Goal: Task Accomplishment & Management: Use online tool/utility

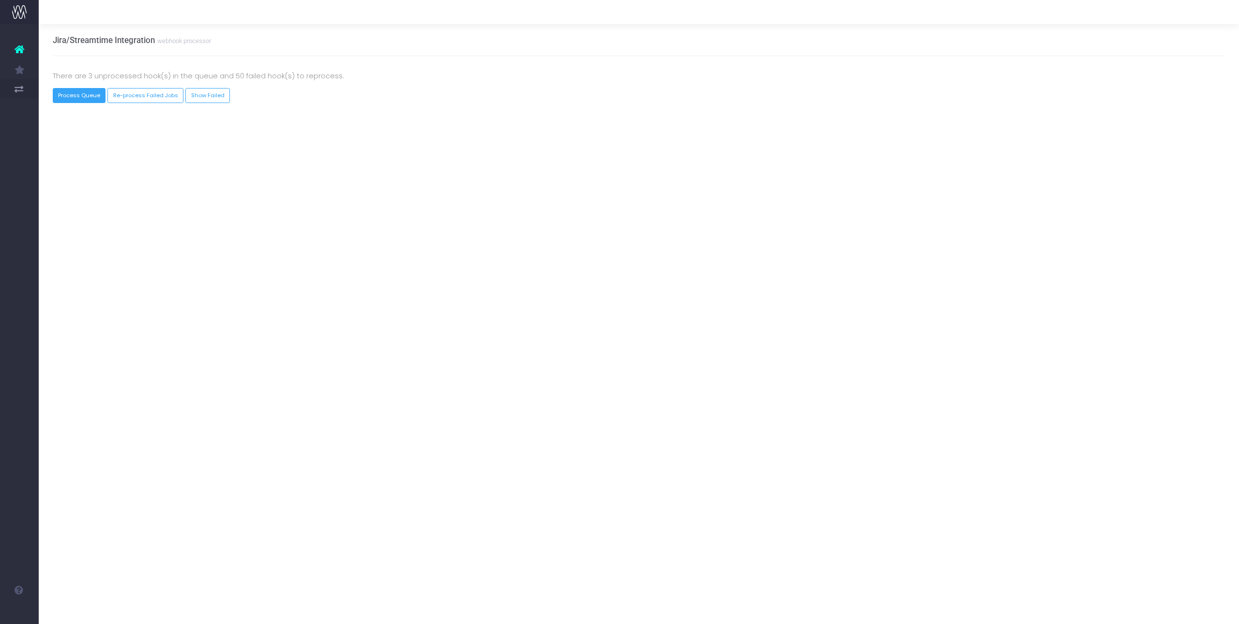
click at [79, 96] on button "Process Queue" at bounding box center [79, 95] width 53 height 15
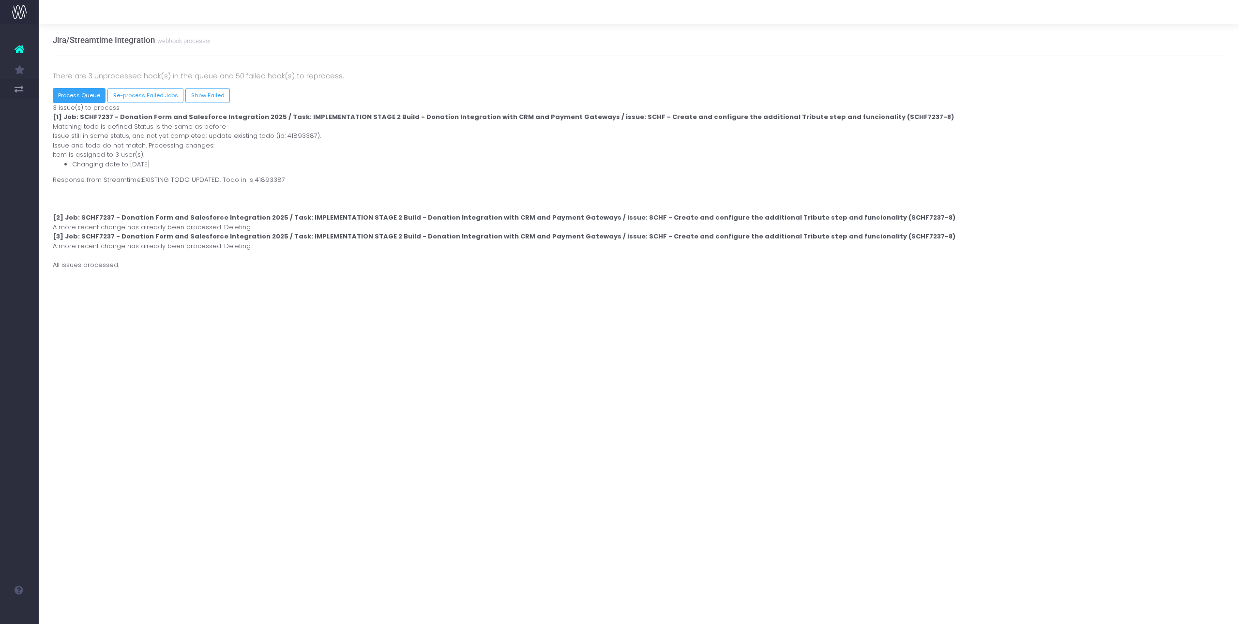
click at [84, 102] on button "Process Queue" at bounding box center [79, 95] width 53 height 15
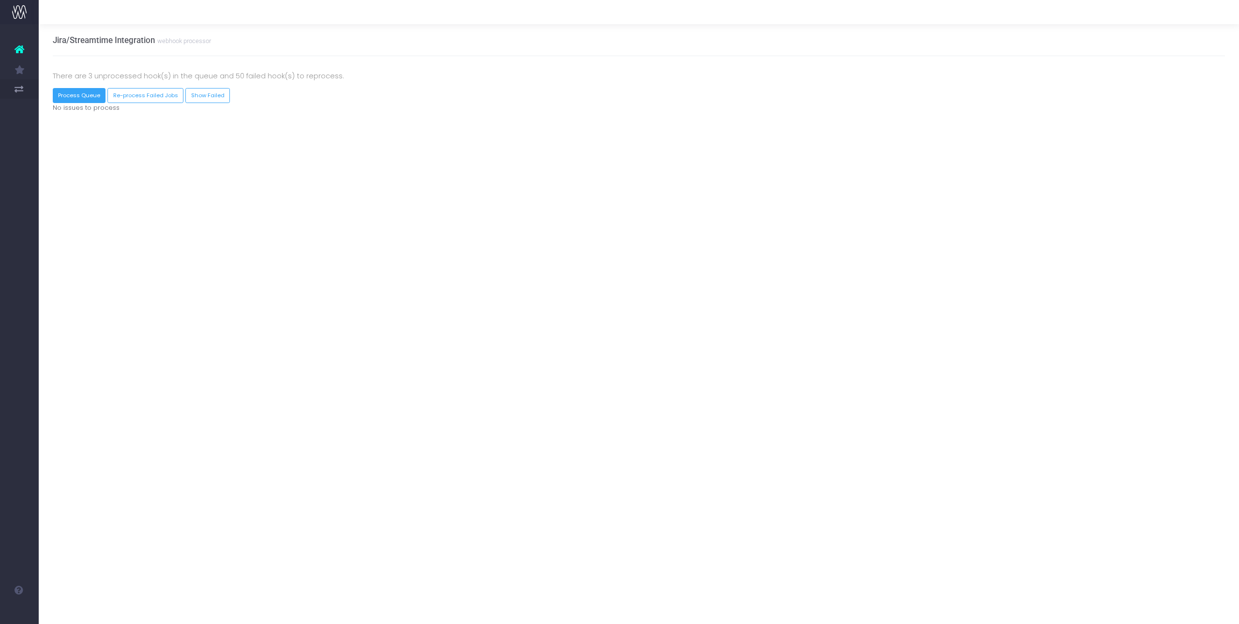
click at [87, 96] on button "Process Queue" at bounding box center [79, 95] width 53 height 15
click at [89, 97] on button "Process Queue" at bounding box center [79, 95] width 53 height 15
click at [90, 93] on button "Process Queue" at bounding box center [79, 95] width 53 height 15
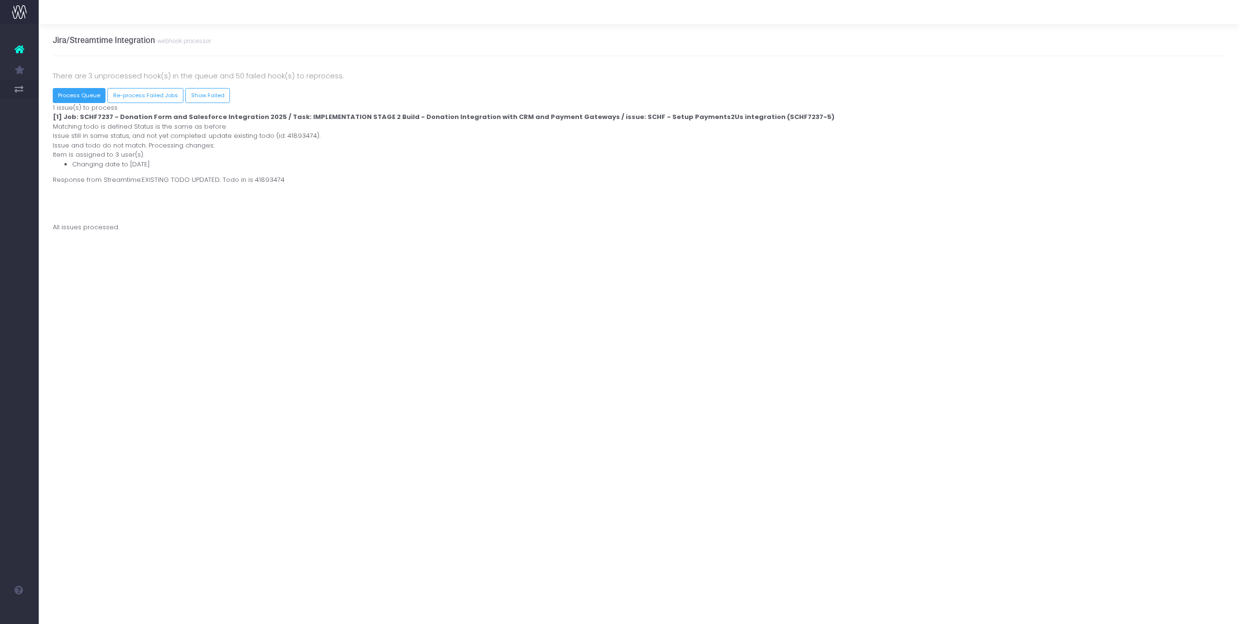
drag, startPoint x: 88, startPoint y: 95, endPoint x: 40, endPoint y: 131, distance: 60.1
click at [88, 95] on button "Process Queue" at bounding box center [79, 95] width 53 height 15
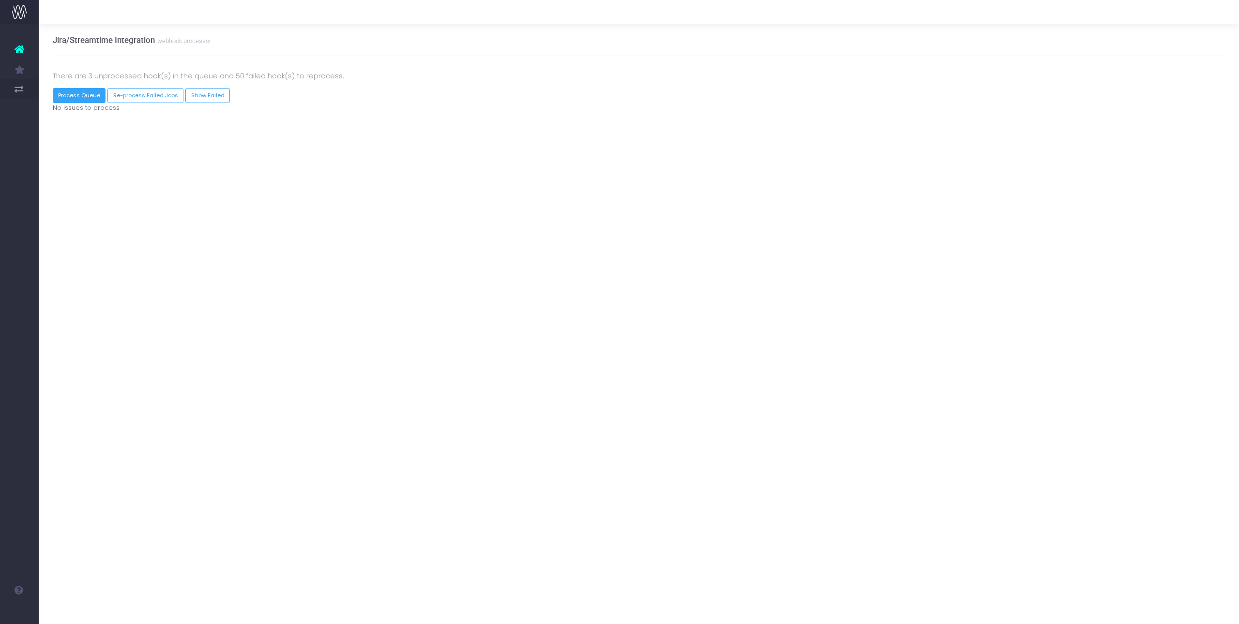
click at [75, 95] on button "Process Queue" at bounding box center [79, 95] width 53 height 15
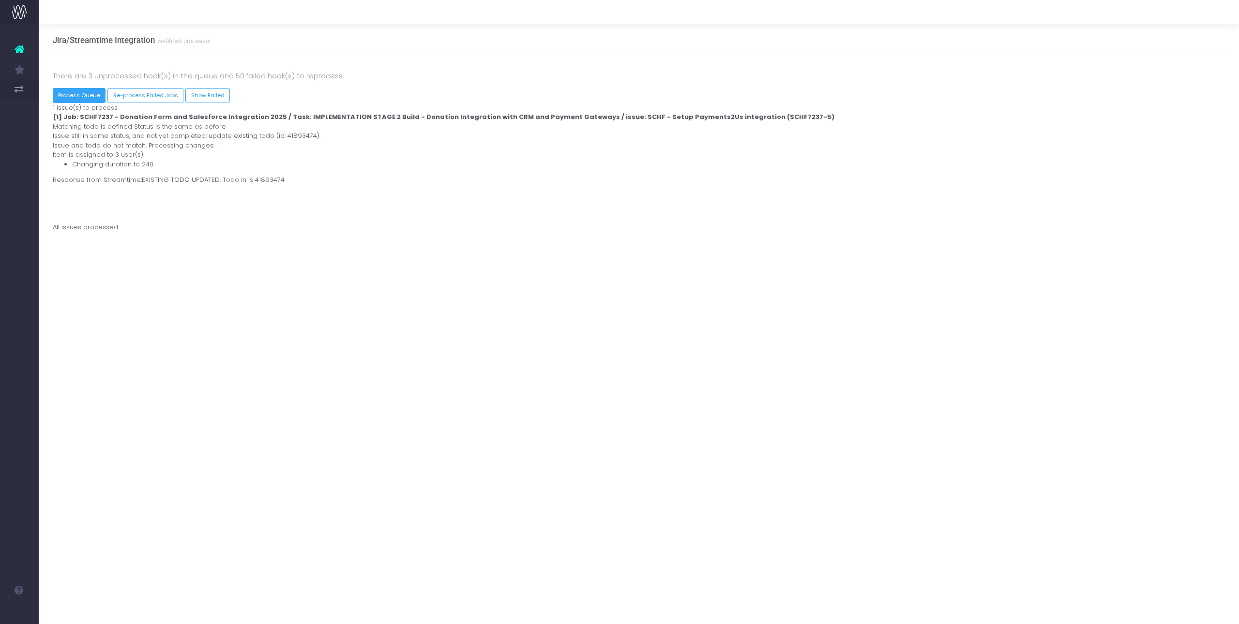
click at [75, 95] on button "Process Queue" at bounding box center [79, 95] width 53 height 15
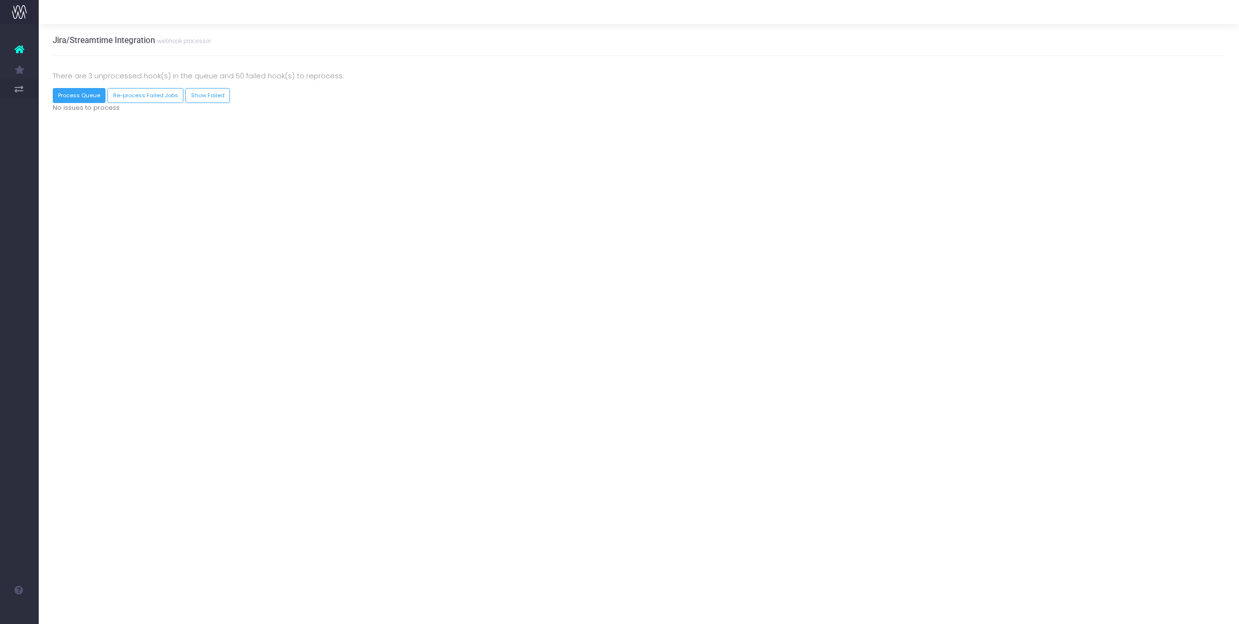
click at [87, 98] on button "Process Queue" at bounding box center [79, 95] width 53 height 15
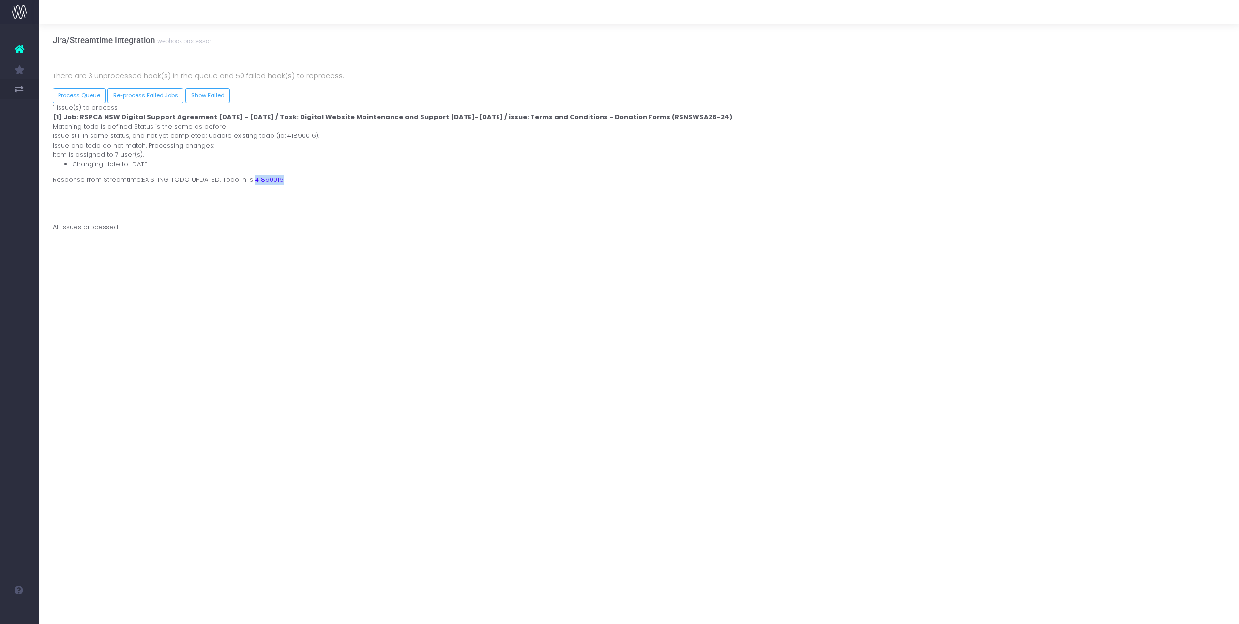
drag, startPoint x: 246, startPoint y: 180, endPoint x: 300, endPoint y: 180, distance: 54.2
click at [300, 180] on div "Process [PERSON_NAME] Webhook 1 issue(s) to process [1] Job: RSPCA NSW Digital …" at bounding box center [638, 167] width 1187 height 129
drag, startPoint x: 78, startPoint y: 119, endPoint x: 430, endPoint y: 119, distance: 351.7
click at [430, 119] on strong "[1] Job: RSPCA NSW Digital Support Agreement [DATE] - [DATE] / Task: Digital We…" at bounding box center [392, 116] width 679 height 9
